Goal: Task Accomplishment & Management: Complete application form

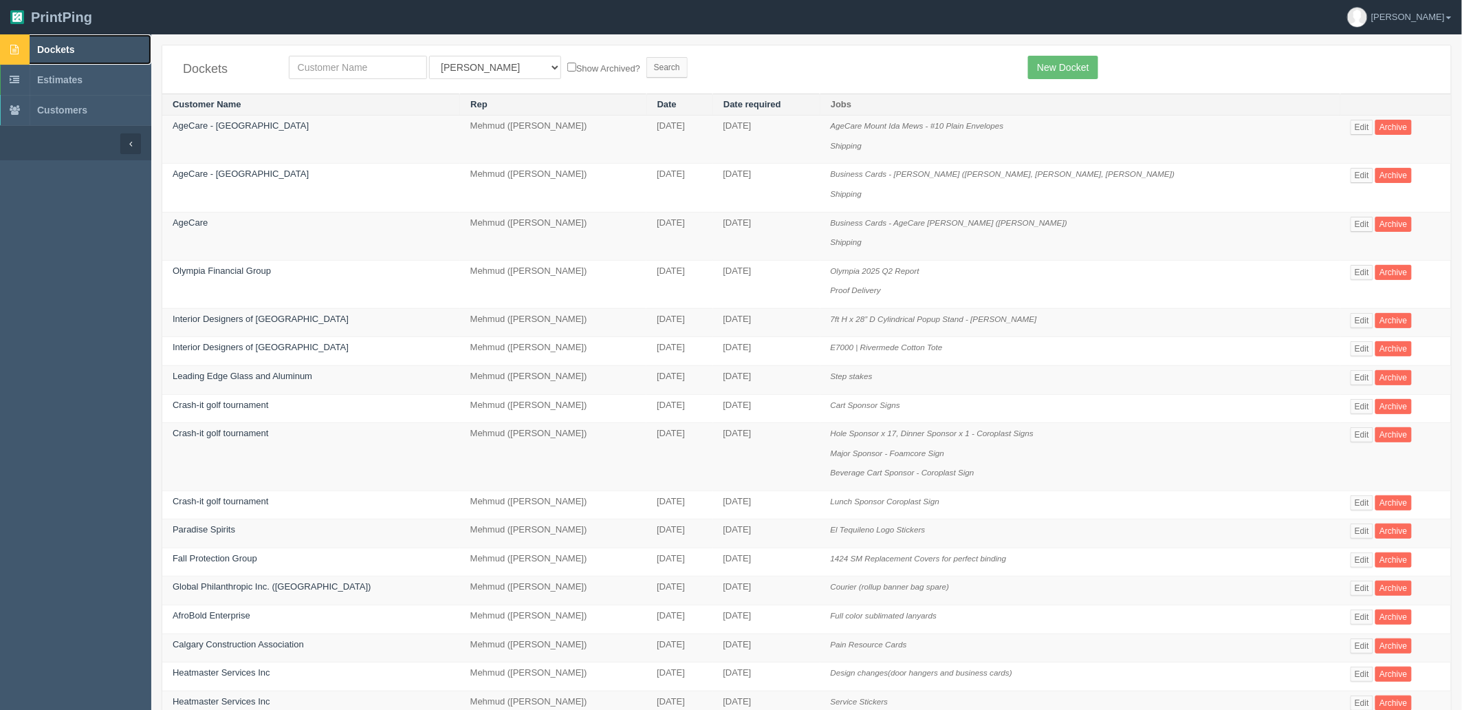
click at [90, 50] on link "Dockets" at bounding box center [75, 49] width 151 height 30
click at [334, 65] on input "text" at bounding box center [358, 67] width 138 height 23
type input "agec"
click at [647, 57] on input "Search" at bounding box center [667, 67] width 41 height 21
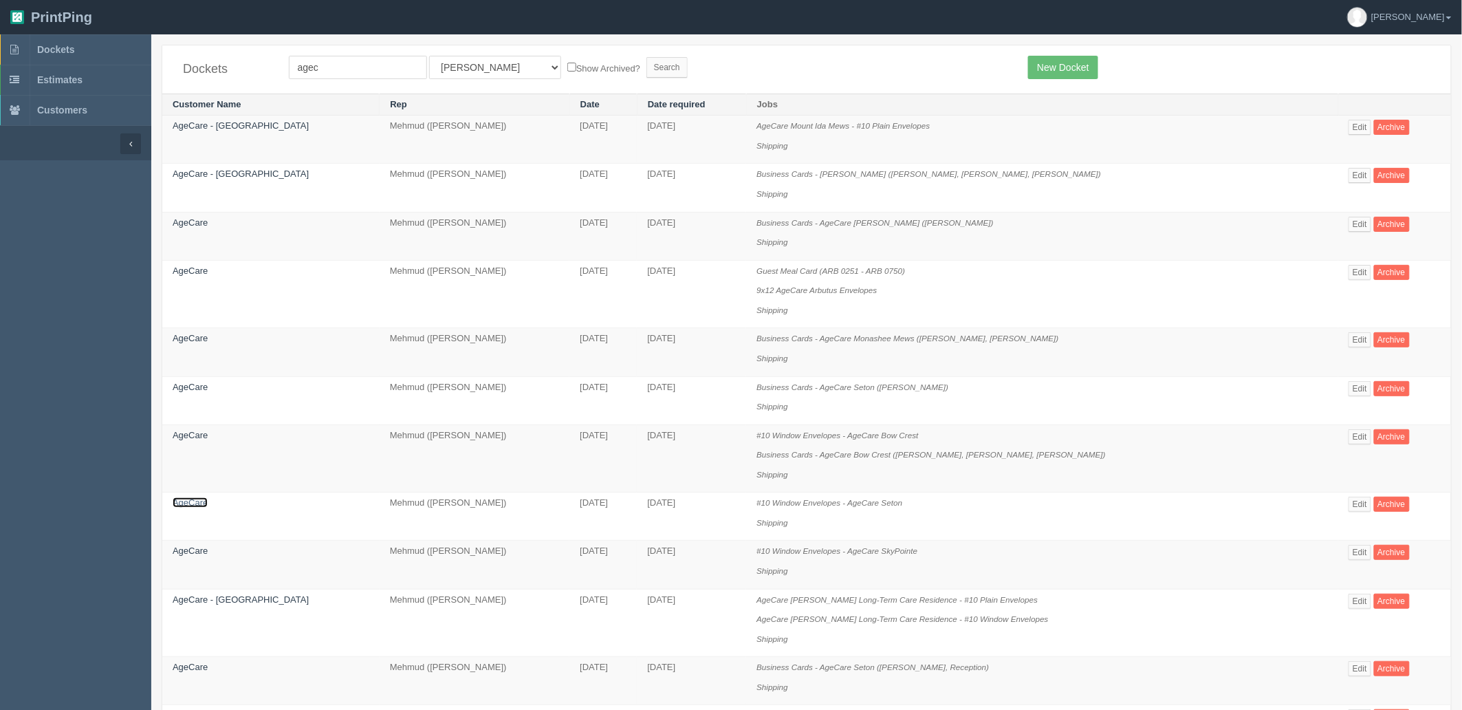
click at [190, 508] on link "AgeCare" at bounding box center [190, 502] width 35 height 10
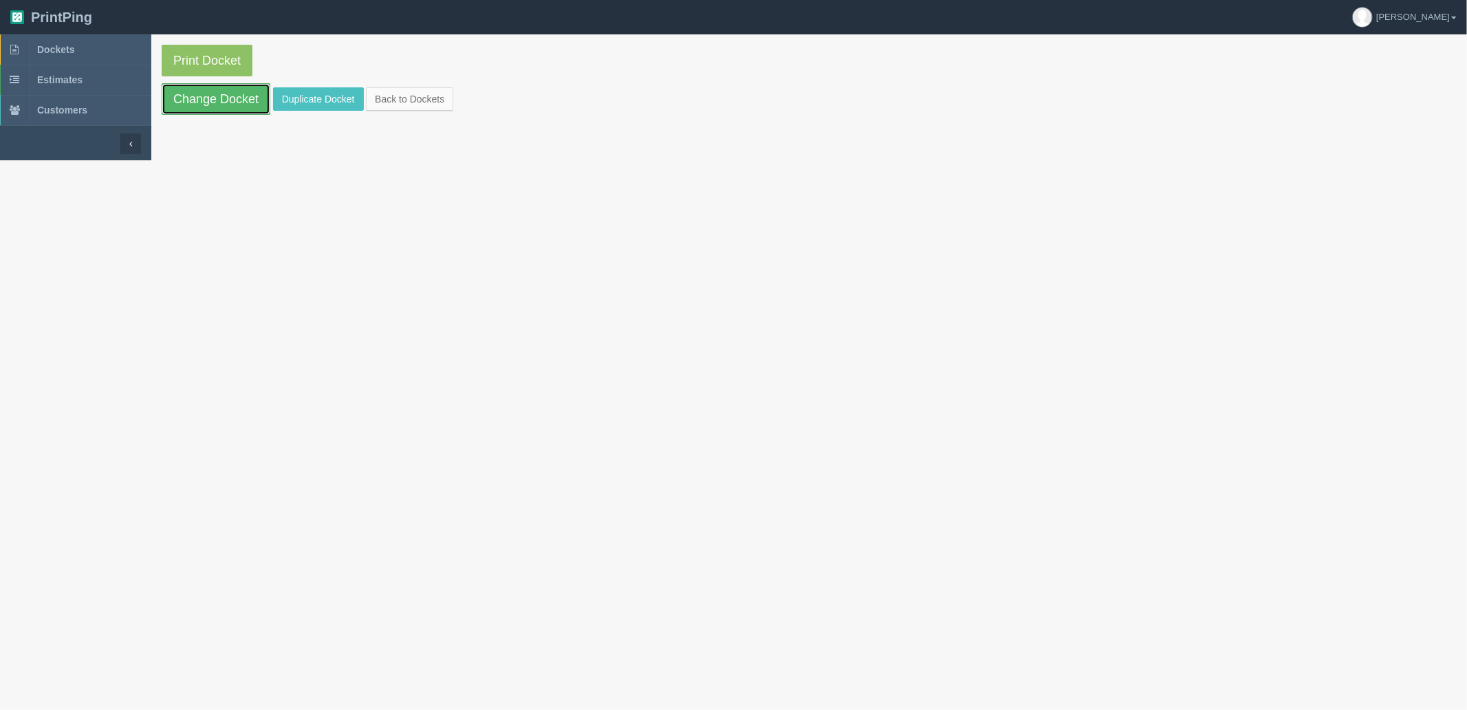
click at [210, 106] on link "Change Docket" at bounding box center [216, 99] width 109 height 32
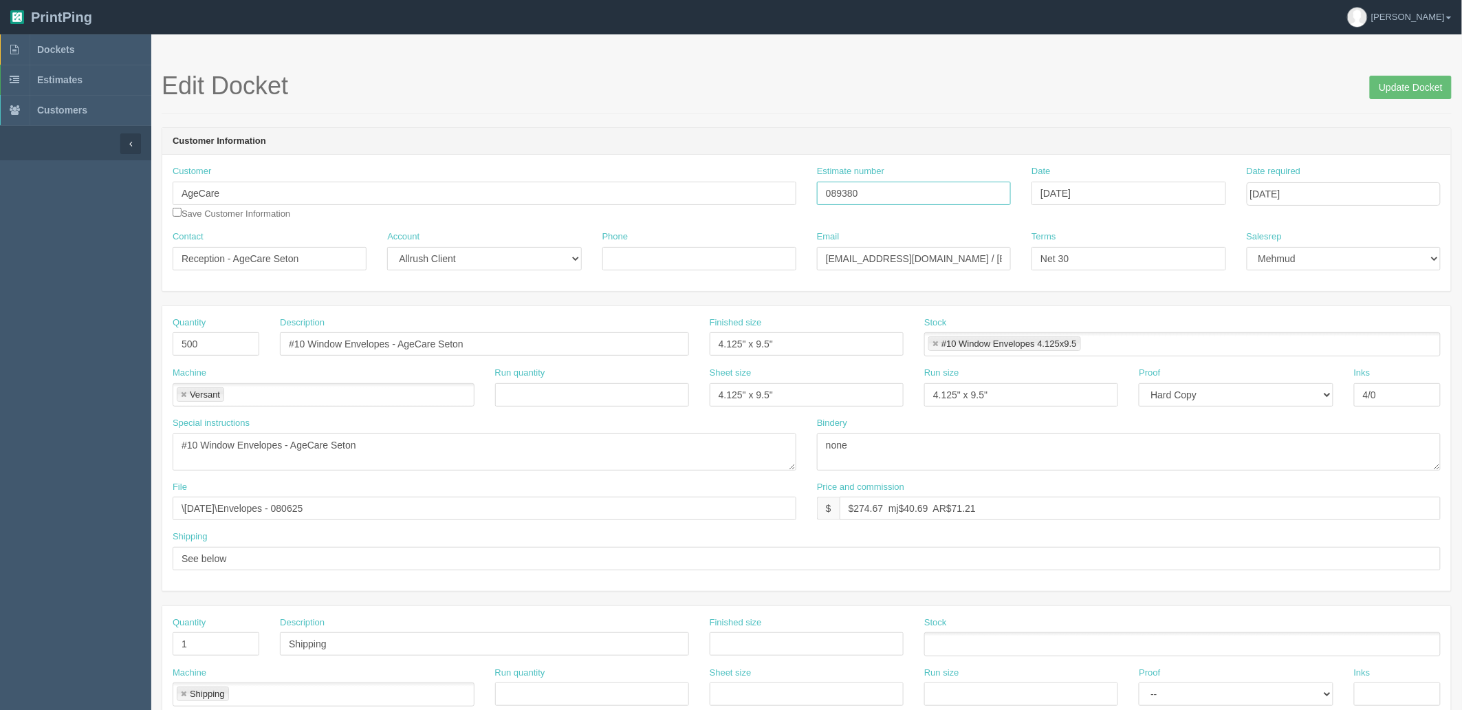
drag, startPoint x: 890, startPoint y: 193, endPoint x: 559, endPoint y: 193, distance: 330.9
click at [567, 193] on div "Customer AgeCare Save Customer Information Estimate number 089380 Date August 0…" at bounding box center [806, 197] width 1289 height 65
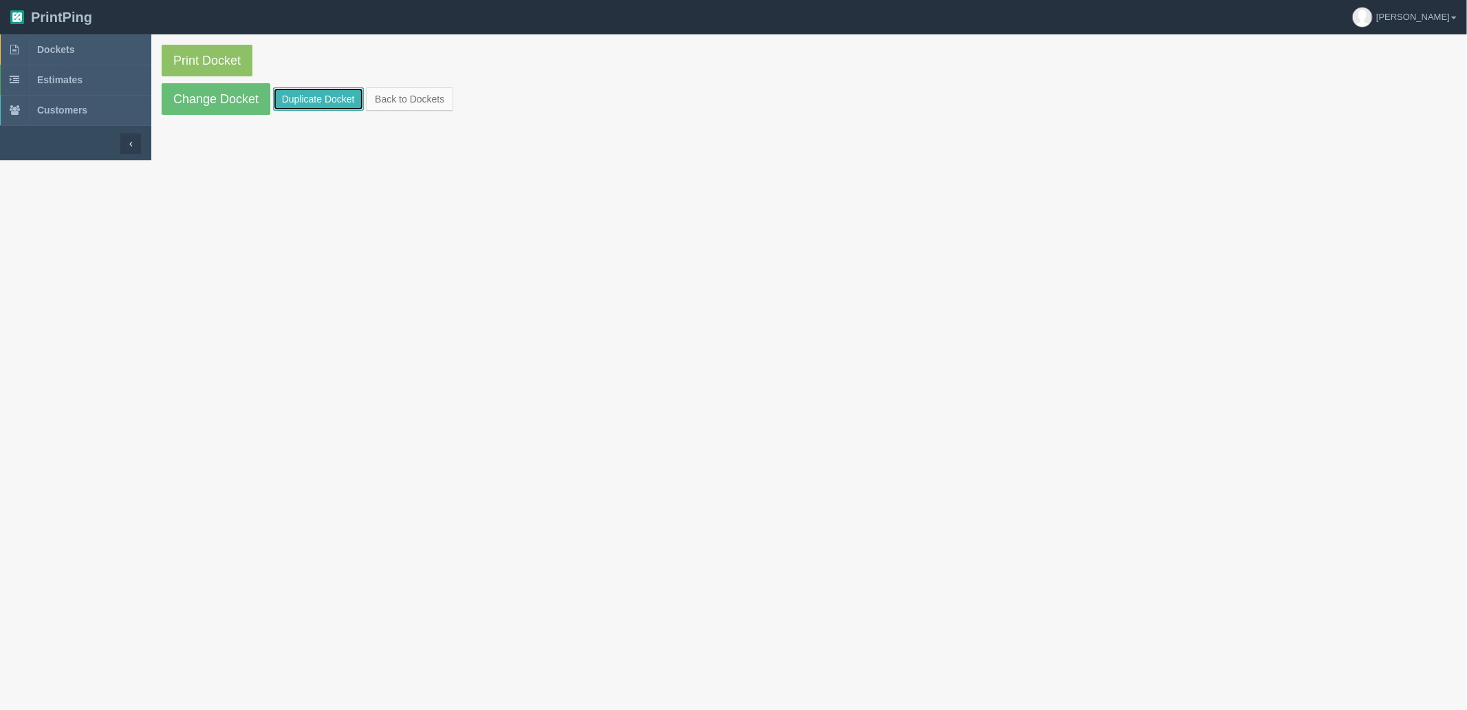
click at [283, 103] on link "Duplicate Docket" at bounding box center [318, 98] width 91 height 23
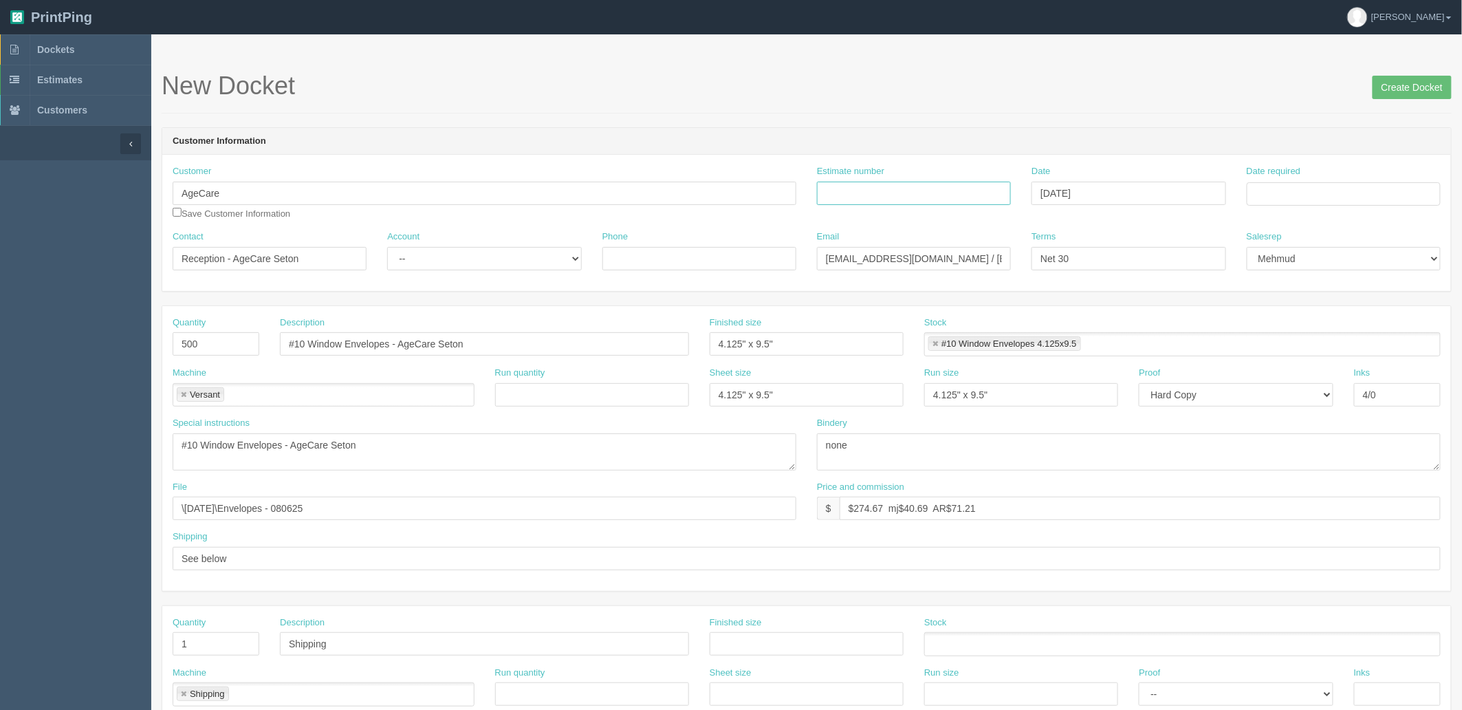
drag, startPoint x: 952, startPoint y: 196, endPoint x: 939, endPoint y: 203, distance: 14.8
click at [952, 196] on input "Estimate number" at bounding box center [914, 193] width 194 height 23
paste input "089380"
type input "089380"
click at [1279, 191] on input "Date required" at bounding box center [1344, 193] width 194 height 23
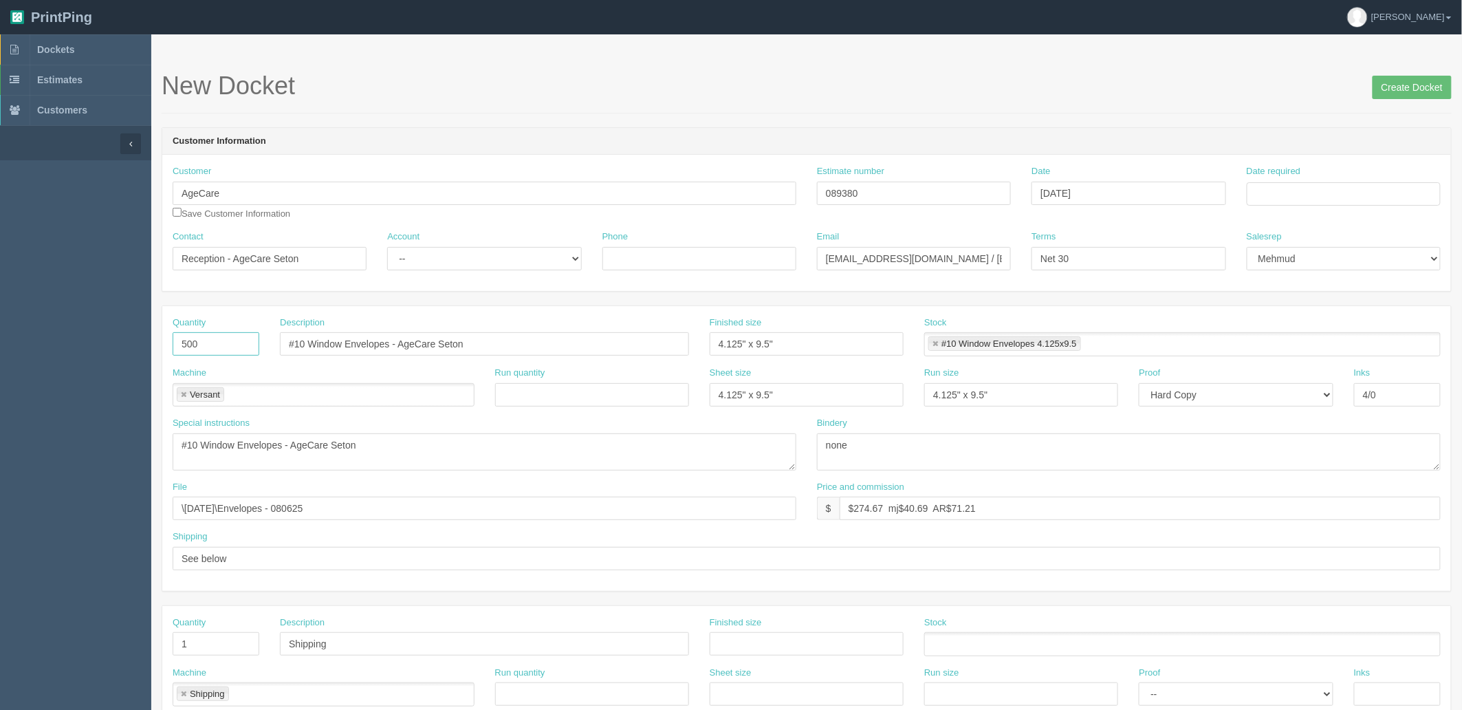
drag, startPoint x: 220, startPoint y: 342, endPoint x: 3, endPoint y: 294, distance: 222.5
click at [0, 297] on section "Dockets Estimates Customers" at bounding box center [731, 641] width 1462 height 1215
type input "1,000"
drag, startPoint x: 1017, startPoint y: 499, endPoint x: 446, endPoint y: 490, distance: 571.0
click at [446, 490] on div "File \August 2025\Envelopes - 080625 Price and commission $ $274.67 mj$40.69 AR…" at bounding box center [806, 506] width 1289 height 50
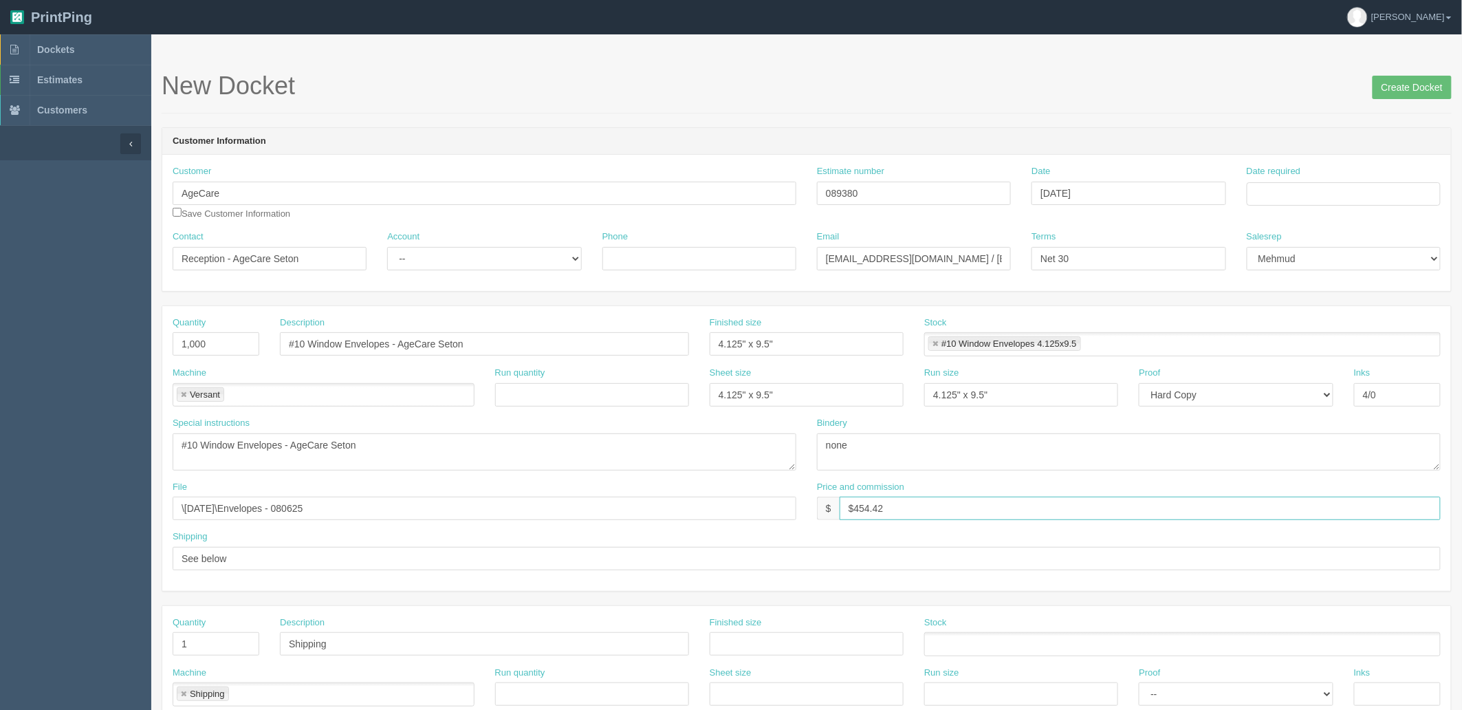
type input "$454.42 mj$67.32 AR$117.82"
click at [1317, 195] on input "Date required" at bounding box center [1344, 193] width 194 height 23
click at [1301, 321] on td "19" at bounding box center [1297, 326] width 17 height 20
type input "[DATE]"
click at [1170, 160] on div "Customer AgeCare Save Customer Information Estimate number 089380 Date August 1…" at bounding box center [806, 223] width 1289 height 136
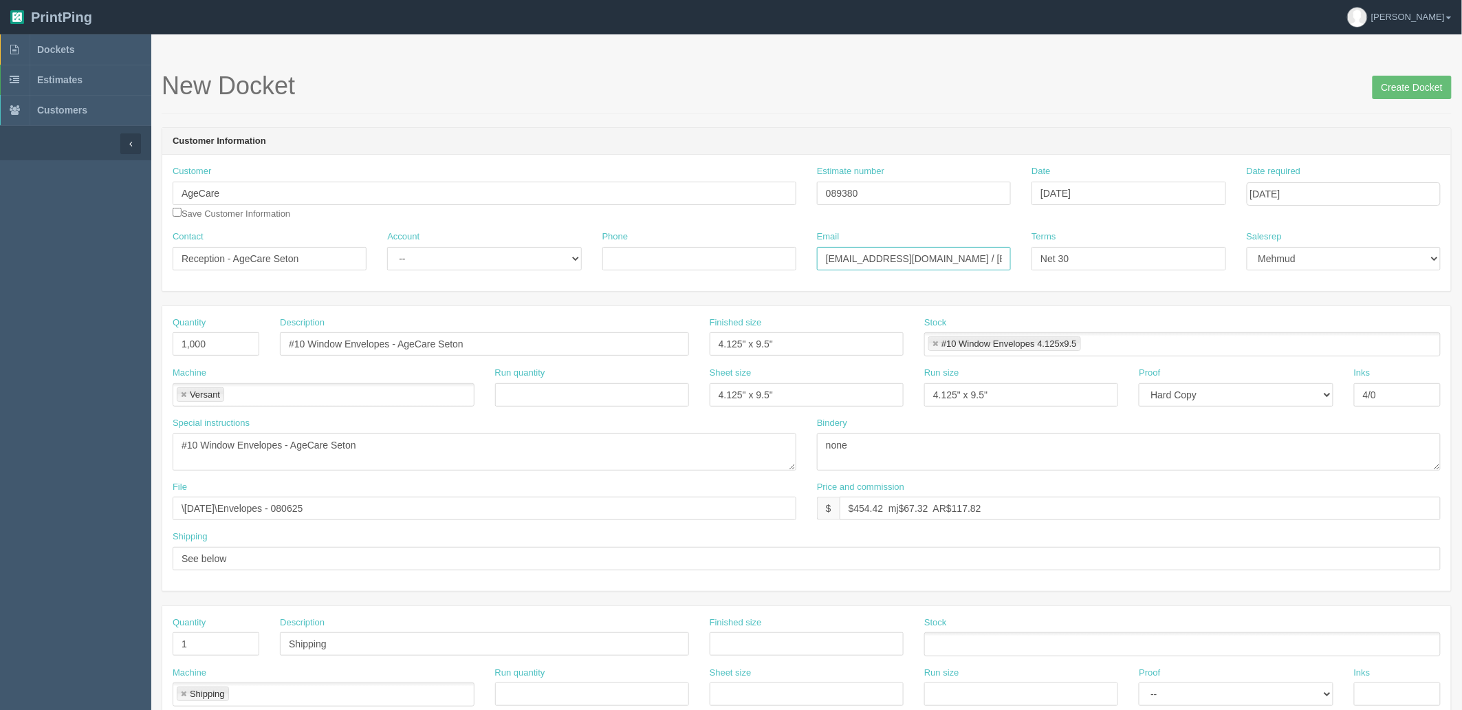
drag, startPoint x: 948, startPoint y: 257, endPoint x: 576, endPoint y: 256, distance: 372.1
click at [576, 256] on div "Contact Reception - AgeCare Seton Account -- Existing Client Allrush Client Rep…" at bounding box center [806, 255] width 1289 height 50
paste input "juby.sprake"
type input "juby.sprake@agecare.ca / payables@agecare.ca"
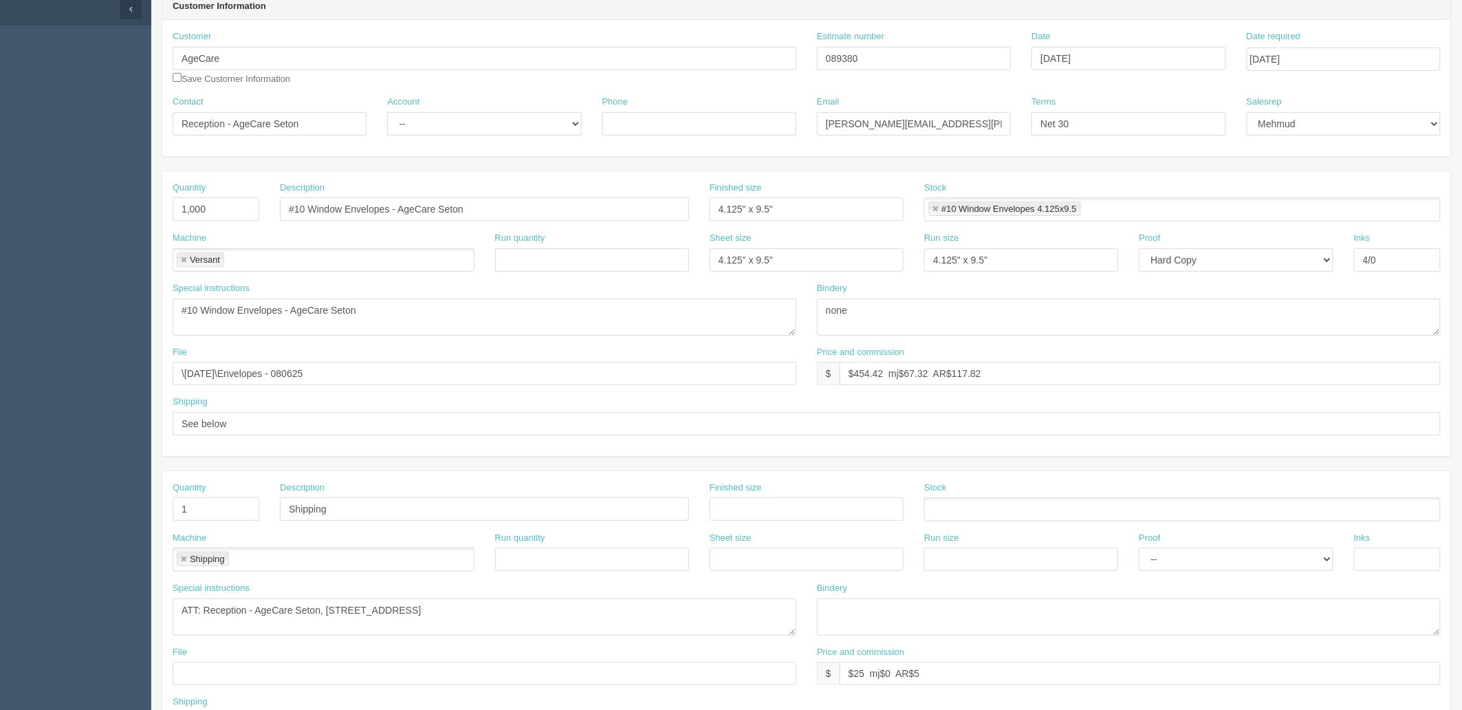
scroll to position [458, 0]
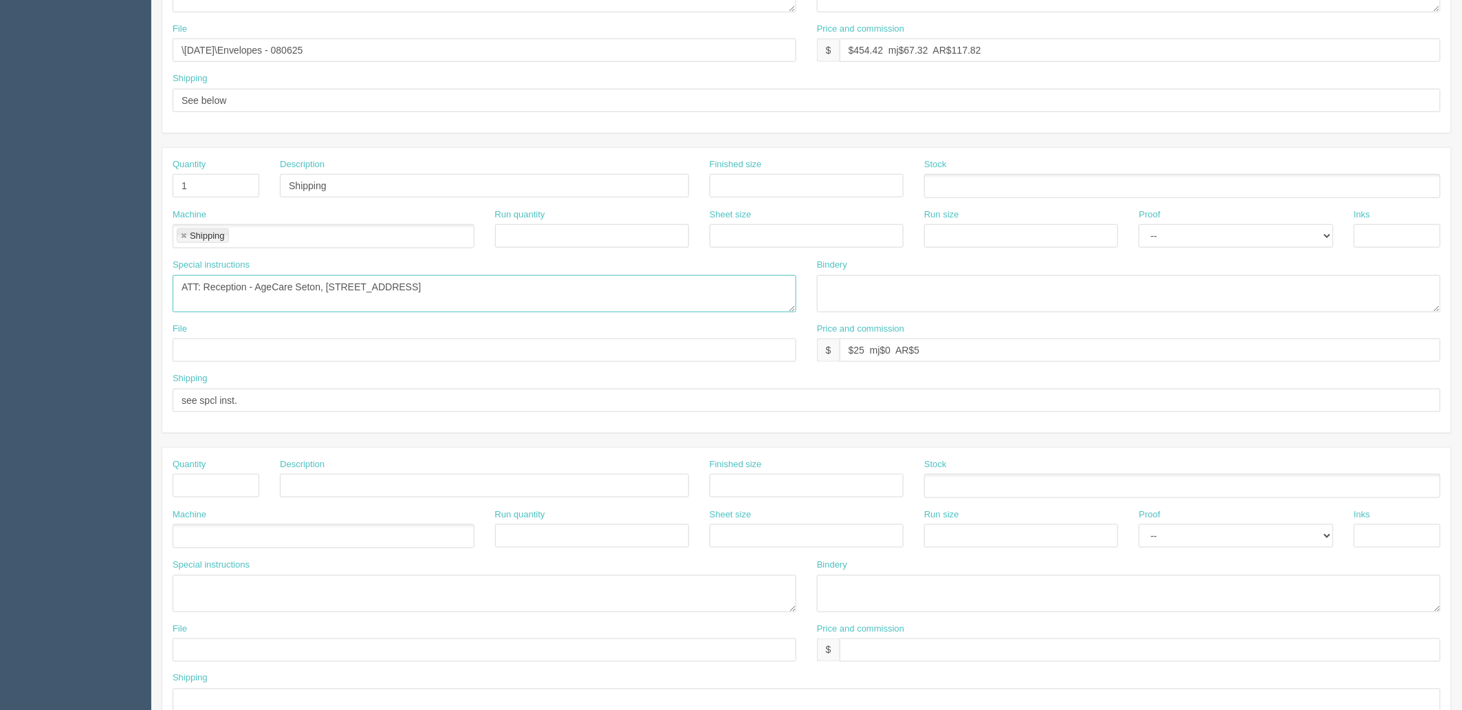
drag, startPoint x: 258, startPoint y: 290, endPoint x: 1138, endPoint y: 322, distance: 881.1
click at [1136, 322] on div "Quantity 1 Description Shipping Finished size Stock Machine Shipping Shipping R…" at bounding box center [806, 290] width 1289 height 285
paste textarea "Miller Crossing 14251 50 Street NW Edmonton, AB T5A 5J4"
type textarea "ATT: Reception - AgeCare Miller Crossing, 14251 50 Street NW, Edmonton, AB T5A …"
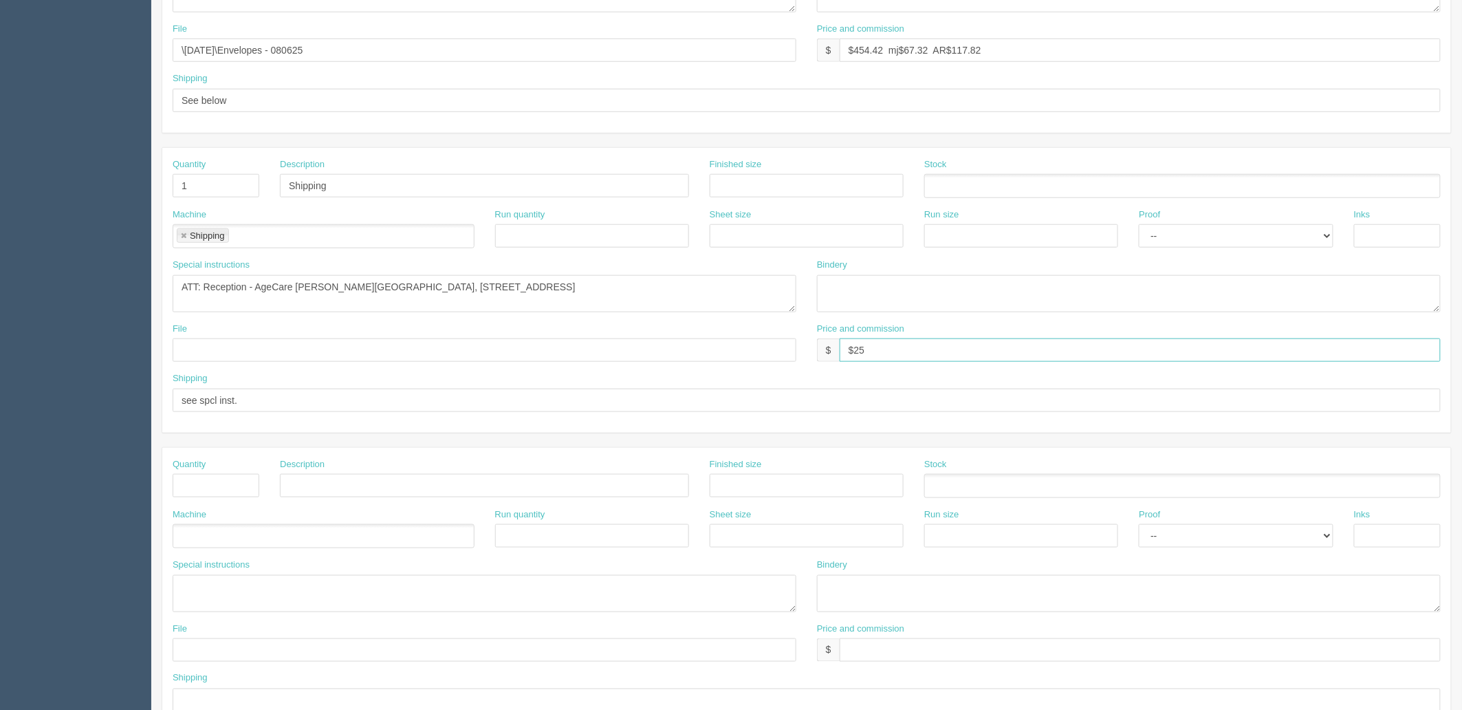
type input "$25 -mj$__________ -AR$____________"
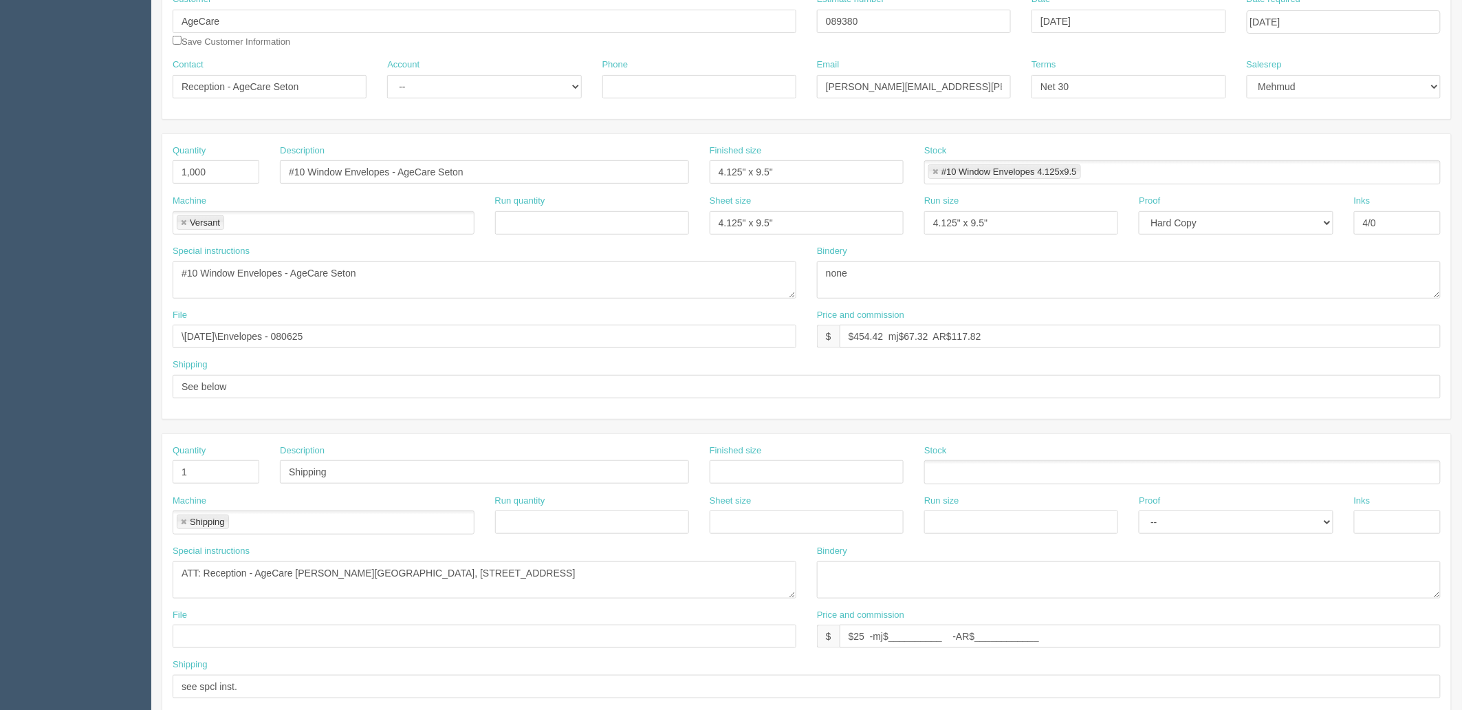
scroll to position [76, 0]
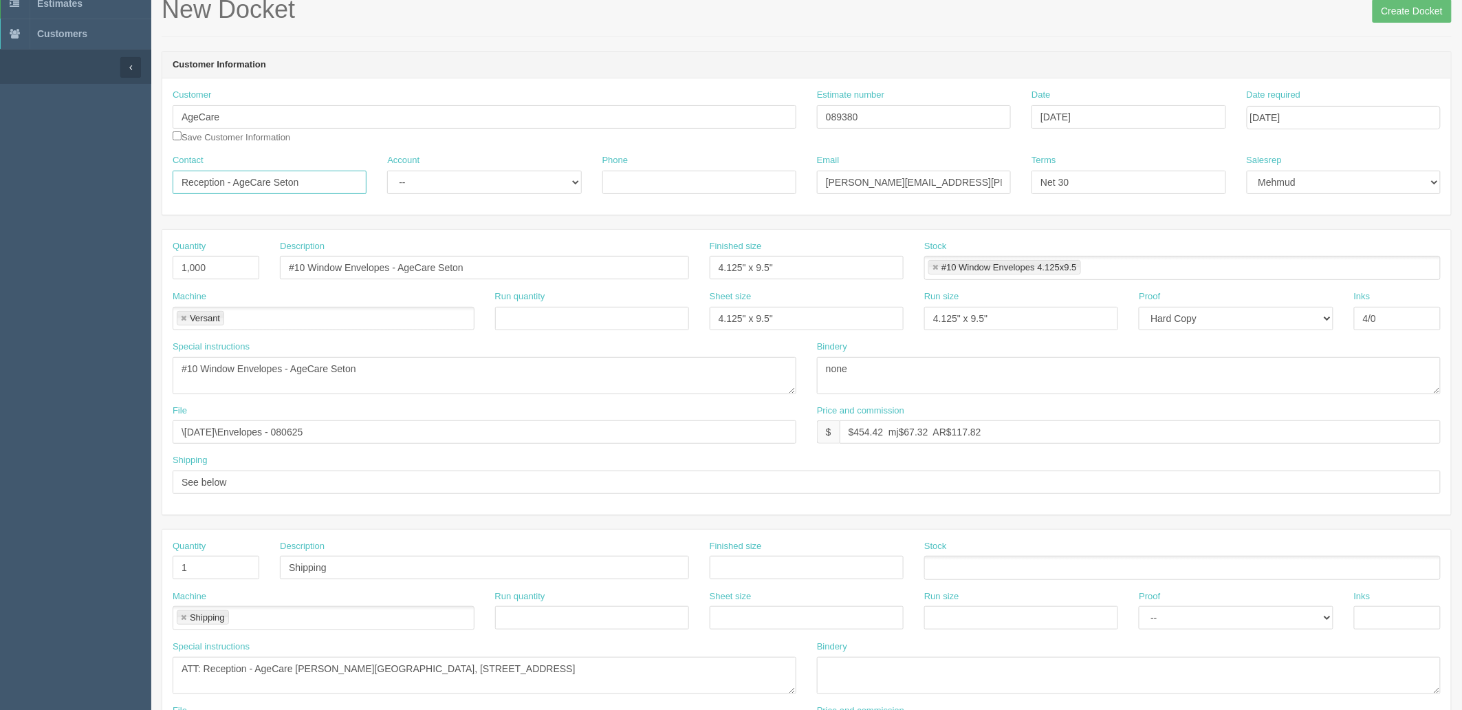
drag, startPoint x: 274, startPoint y: 182, endPoint x: 381, endPoint y: 182, distance: 107.3
click at [381, 182] on div "Contact Reception - AgeCare Seton Account -- Existing Client Allrush Client Rep…" at bounding box center [806, 179] width 1289 height 50
paste input "Miller Crossing"
type input "Reception - AgeCare Miller Crossing"
drag, startPoint x: 441, startPoint y: 264, endPoint x: 627, endPoint y: 275, distance: 186.7
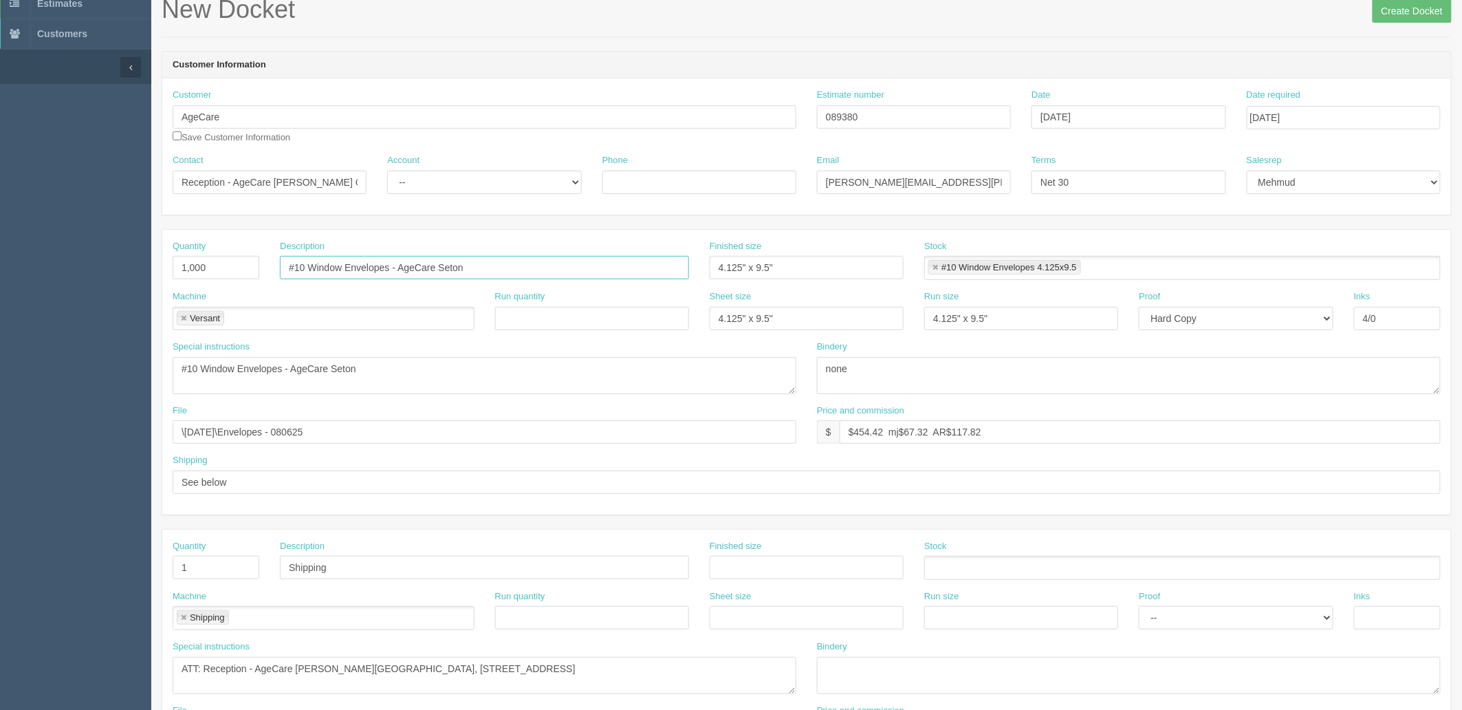
click at [627, 275] on input "#10 Window Envelopes - AgeCare Seton" at bounding box center [484, 267] width 409 height 23
paste input "Miller Crossing"
type input "#10 Window Envelopes - AgeCare [PERSON_NAME] Crossing"
drag, startPoint x: 334, startPoint y: 367, endPoint x: 574, endPoint y: 365, distance: 239.4
click at [574, 365] on textarea "#10 Window Envelopes - AgeCare Seton" at bounding box center [485, 375] width 624 height 37
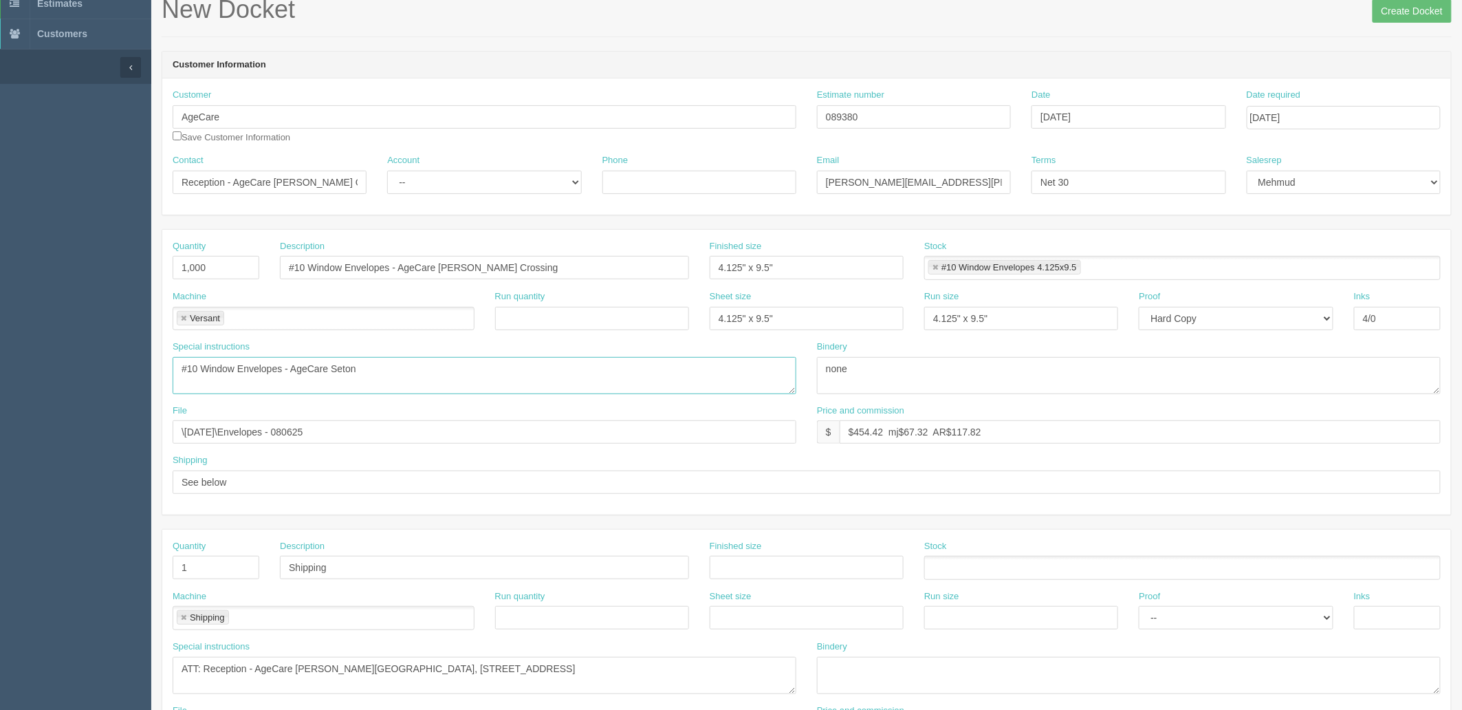
paste textarea "Miller Crossing"
type textarea "#10 Window Envelopes - AgeCare [PERSON_NAME] Crossing"
click at [246, 424] on input "\August 2025\Envelopes - 080625" at bounding box center [485, 431] width 624 height 23
type input "\August 2025\Bus Cards - 081525"
click at [415, 433] on input "\August 2025\Bus Cards - 081525" at bounding box center [485, 431] width 624 height 23
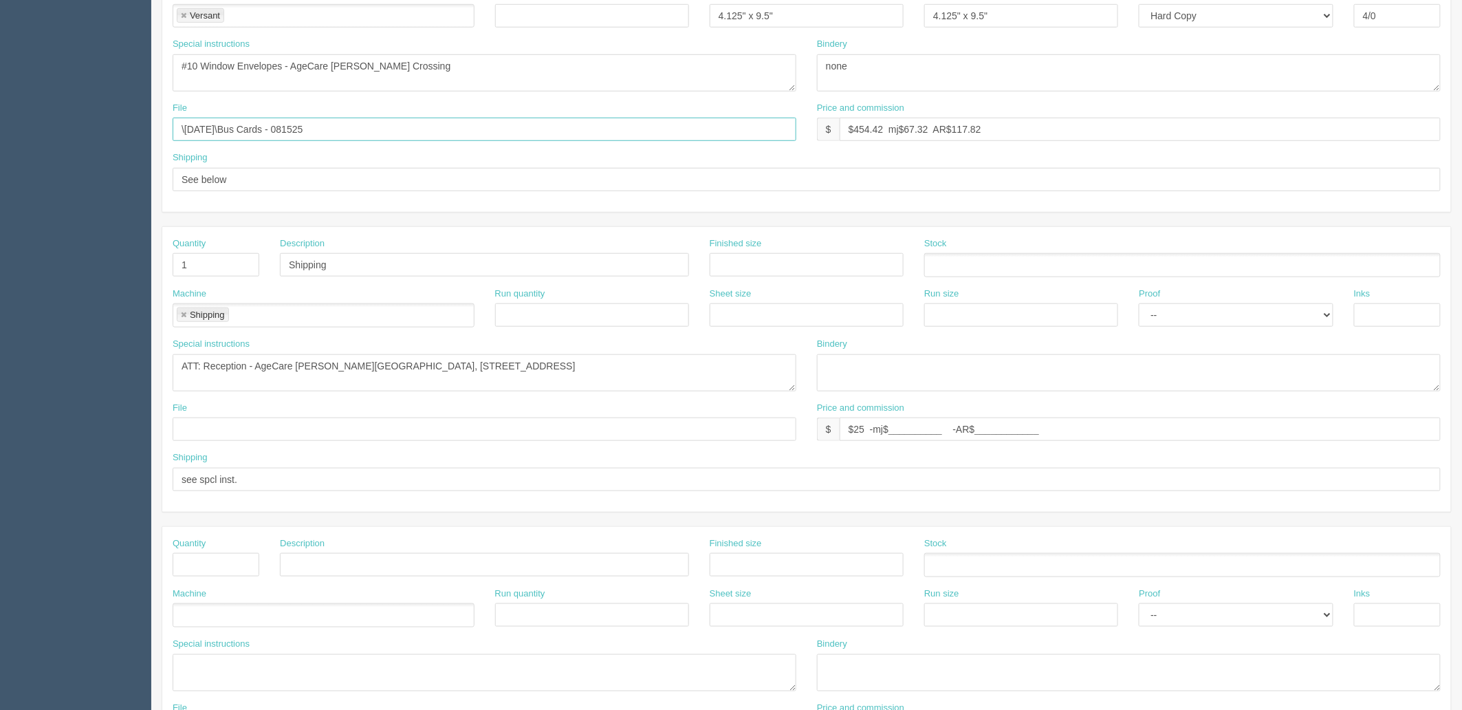
scroll to position [81, 0]
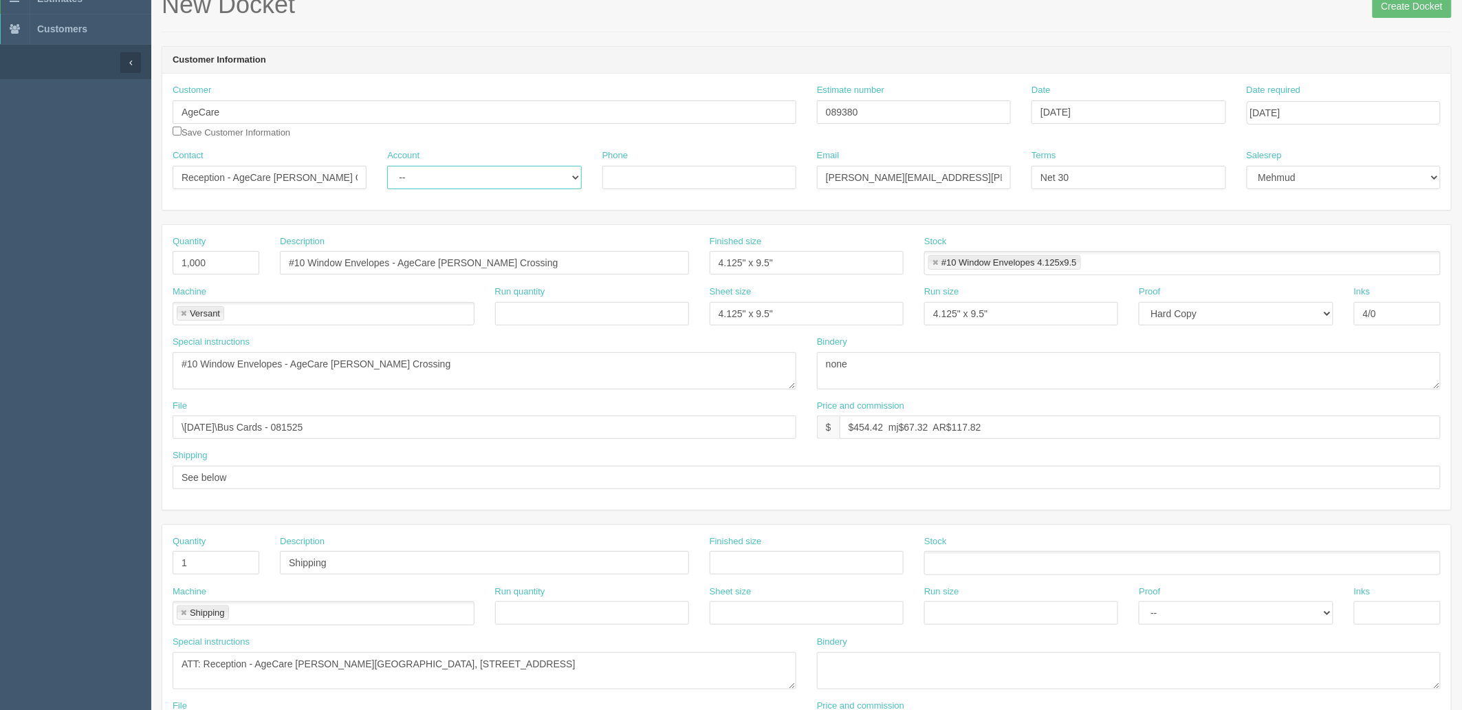
click at [440, 186] on select "-- Existing Client Allrush Client Rep Client" at bounding box center [484, 177] width 194 height 23
select select "Allrush Client"
click at [387, 166] on select "-- Existing Client Allrush Client Rep Client" at bounding box center [484, 177] width 194 height 23
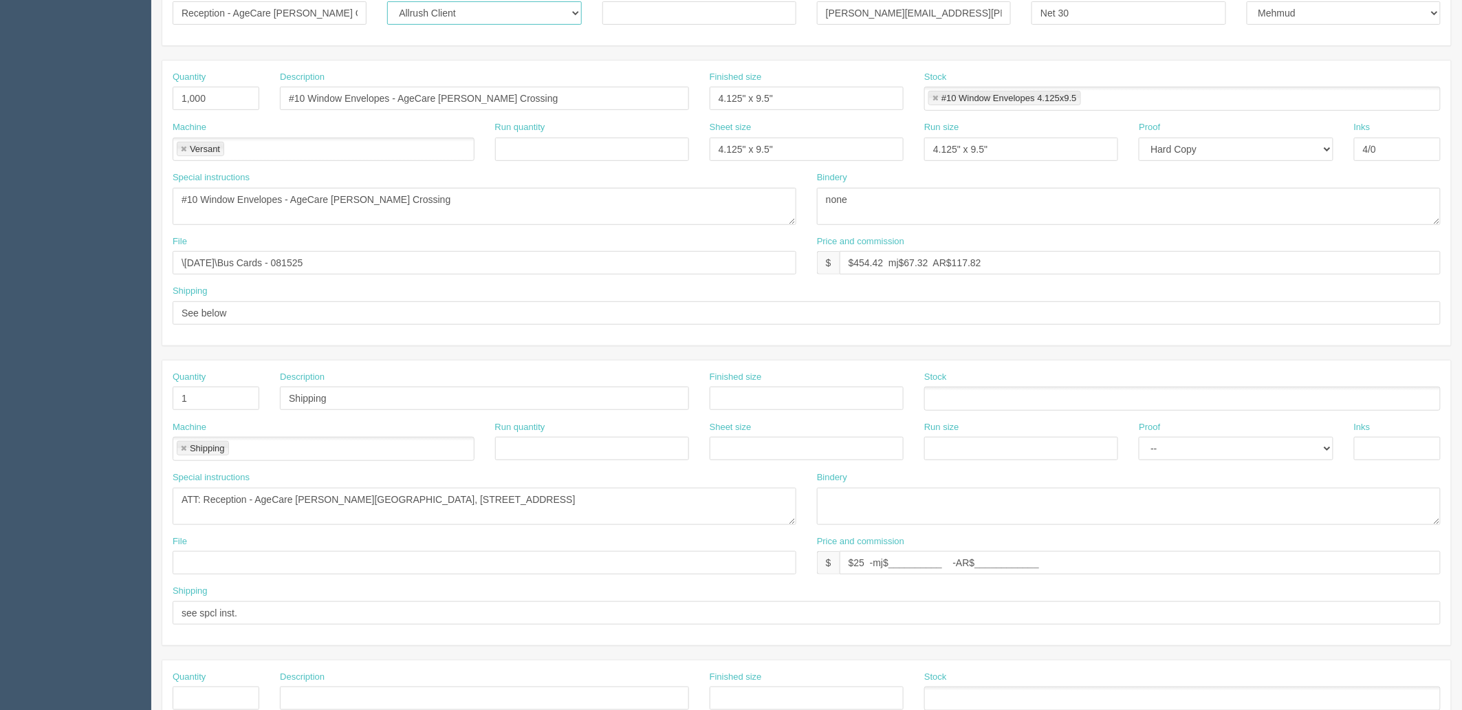
scroll to position [5, 0]
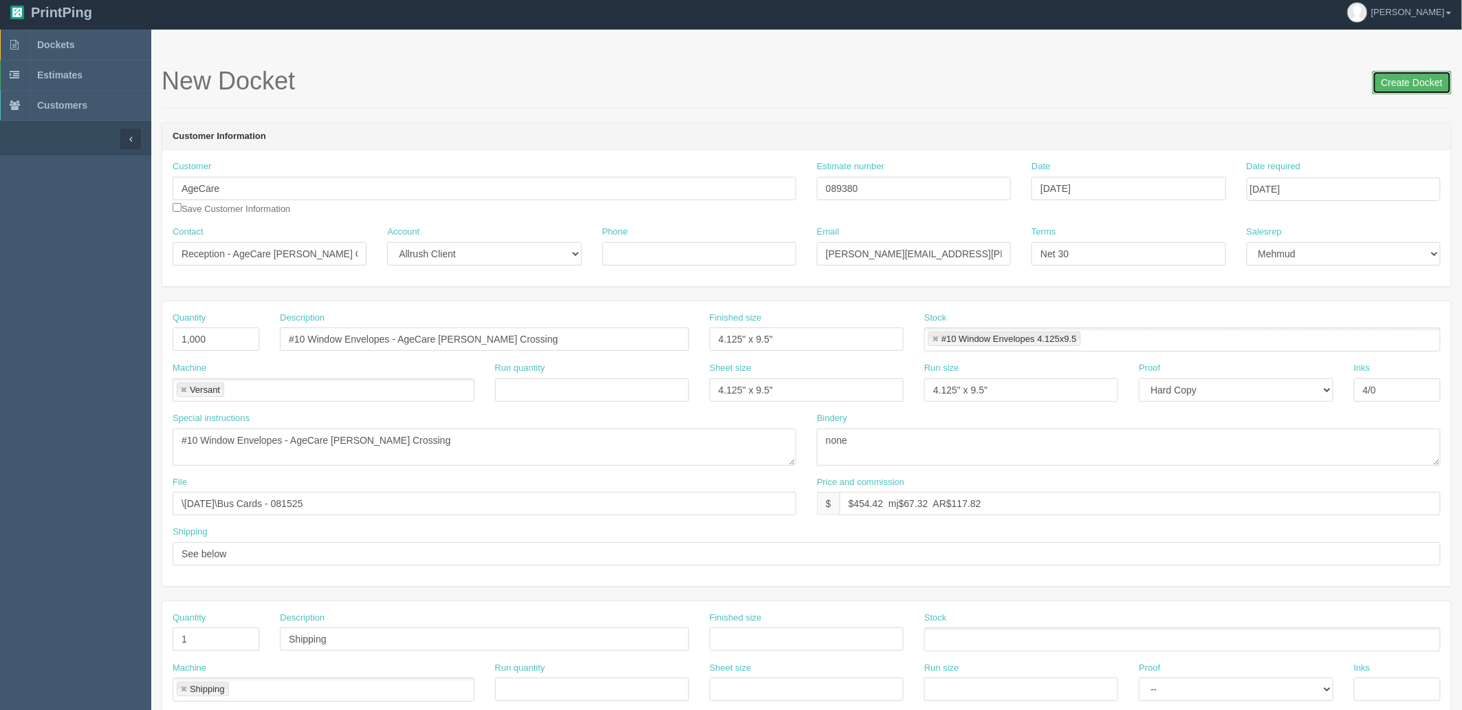
click at [1404, 83] on input "Create Docket" at bounding box center [1412, 82] width 79 height 23
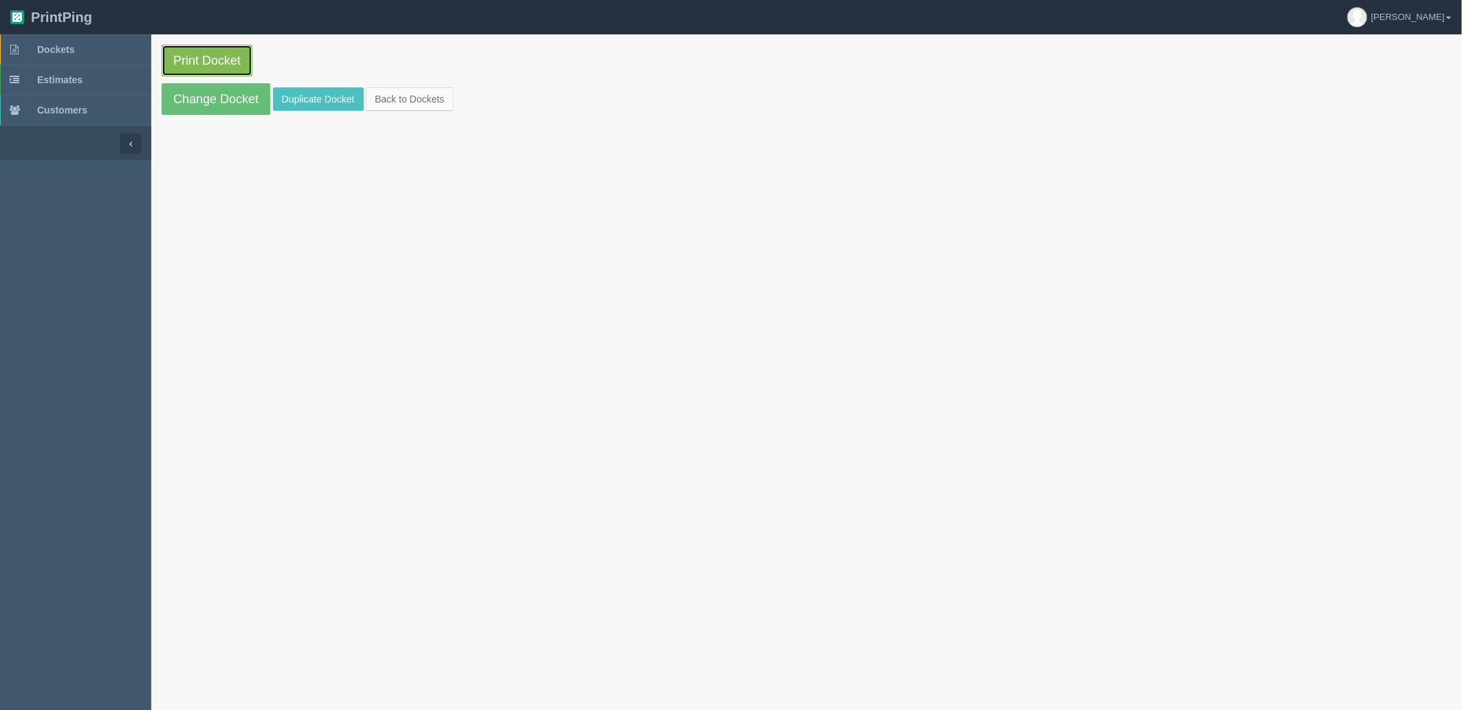
click at [220, 56] on link "Print Docket" at bounding box center [207, 61] width 91 height 32
click at [63, 44] on span "Dockets" at bounding box center [55, 49] width 37 height 11
